Goal: Book appointment/travel/reservation

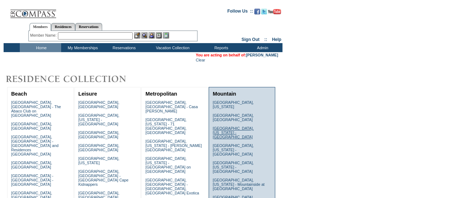
click at [250, 126] on link "Deer Valley, Utah - Ironwood" at bounding box center [233, 132] width 41 height 13
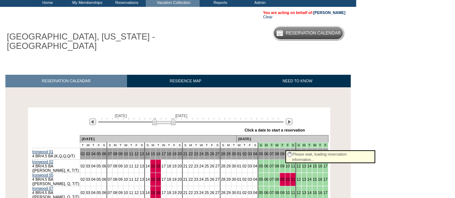
scroll to position [42, 0]
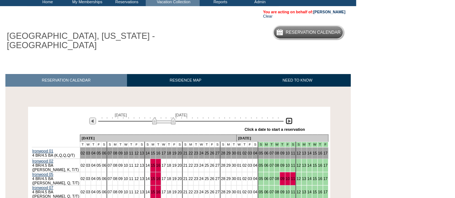
click at [288, 118] on img at bounding box center [289, 121] width 7 height 7
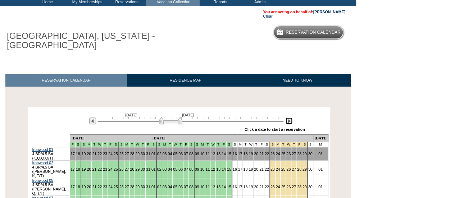
click at [288, 118] on img at bounding box center [289, 121] width 7 height 7
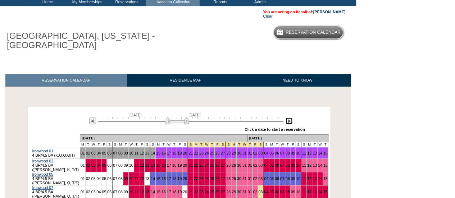
click at [288, 118] on img at bounding box center [289, 121] width 7 height 7
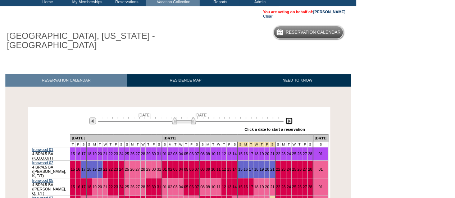
click at [288, 118] on img at bounding box center [289, 121] width 7 height 7
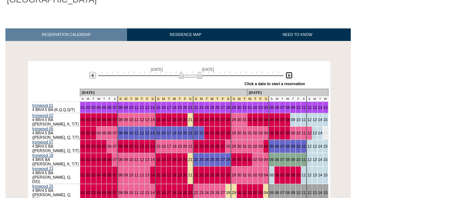
scroll to position [89, 0]
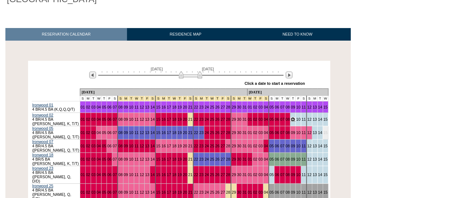
click at [291, 117] on link "09" at bounding box center [293, 119] width 4 height 4
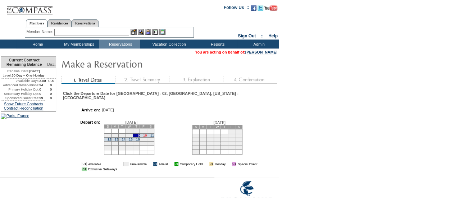
click at [143, 134] on link "10" at bounding box center [145, 136] width 4 height 4
